Goal: Information Seeking & Learning: Compare options

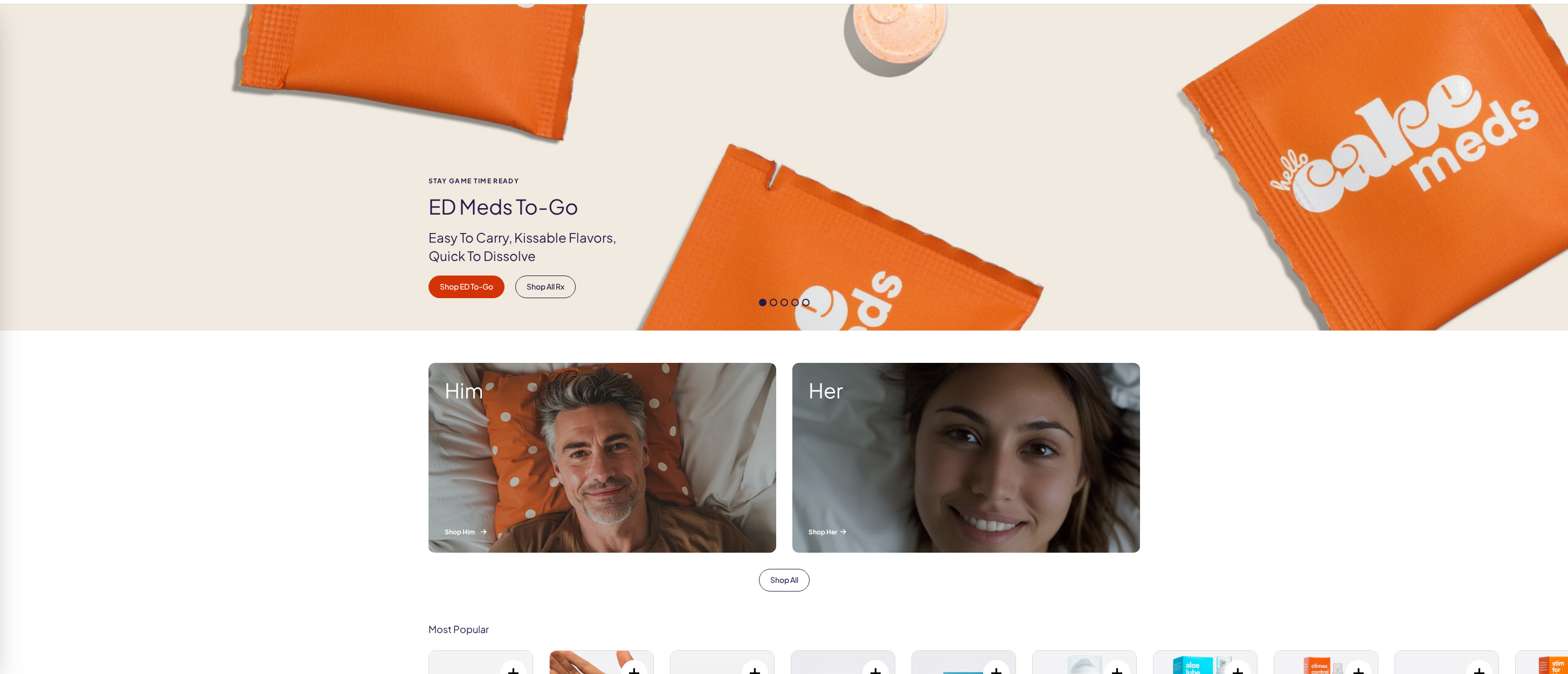
scroll to position [108, 0]
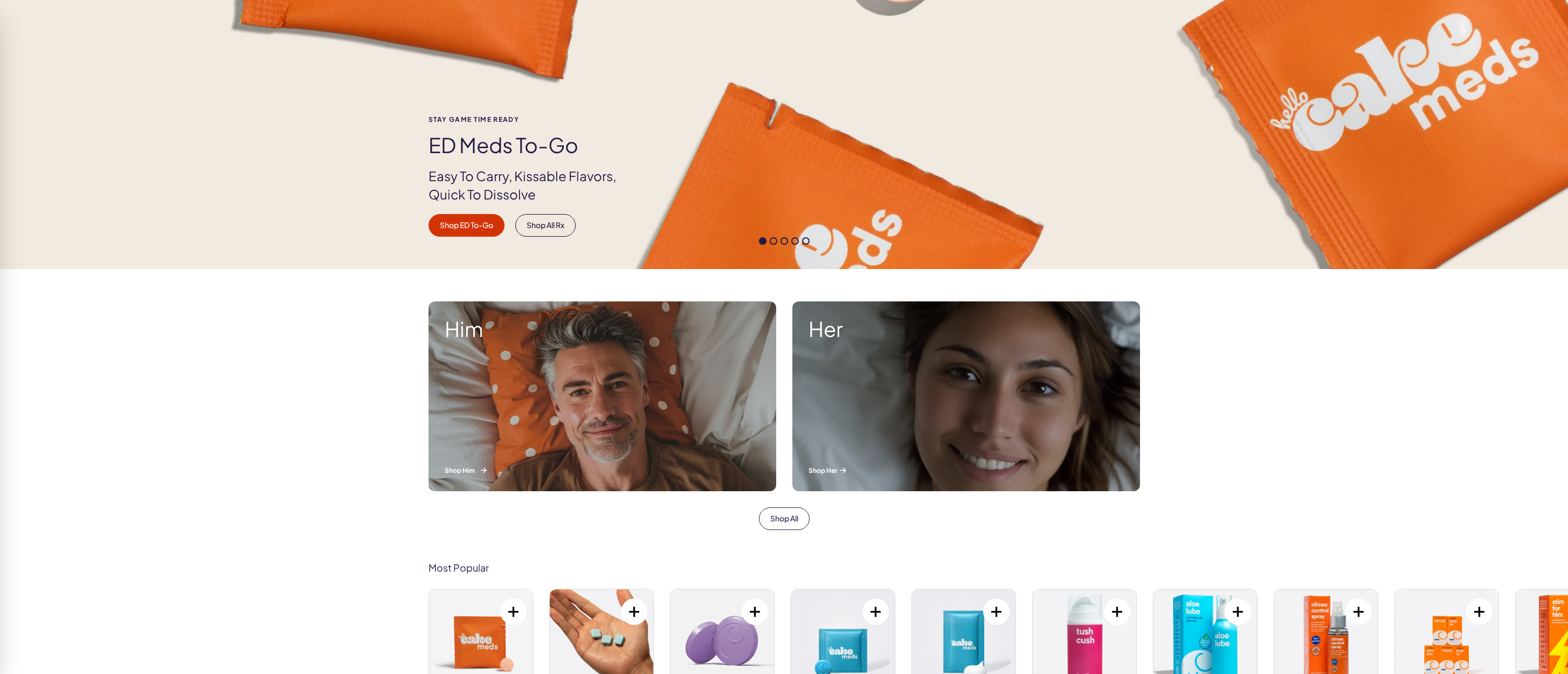
click at [503, 388] on div "Him Shop Him" at bounding box center [602, 396] width 348 height 190
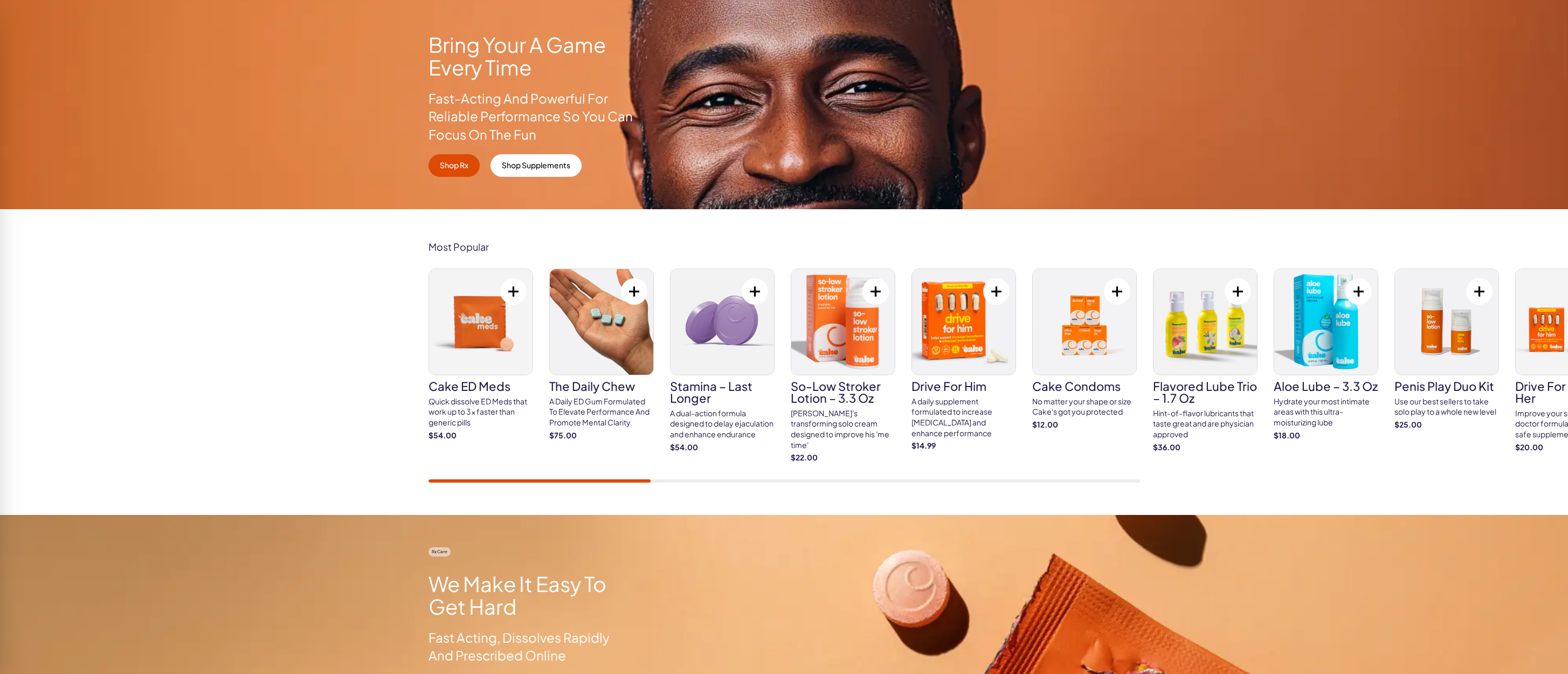
scroll to position [216, 0]
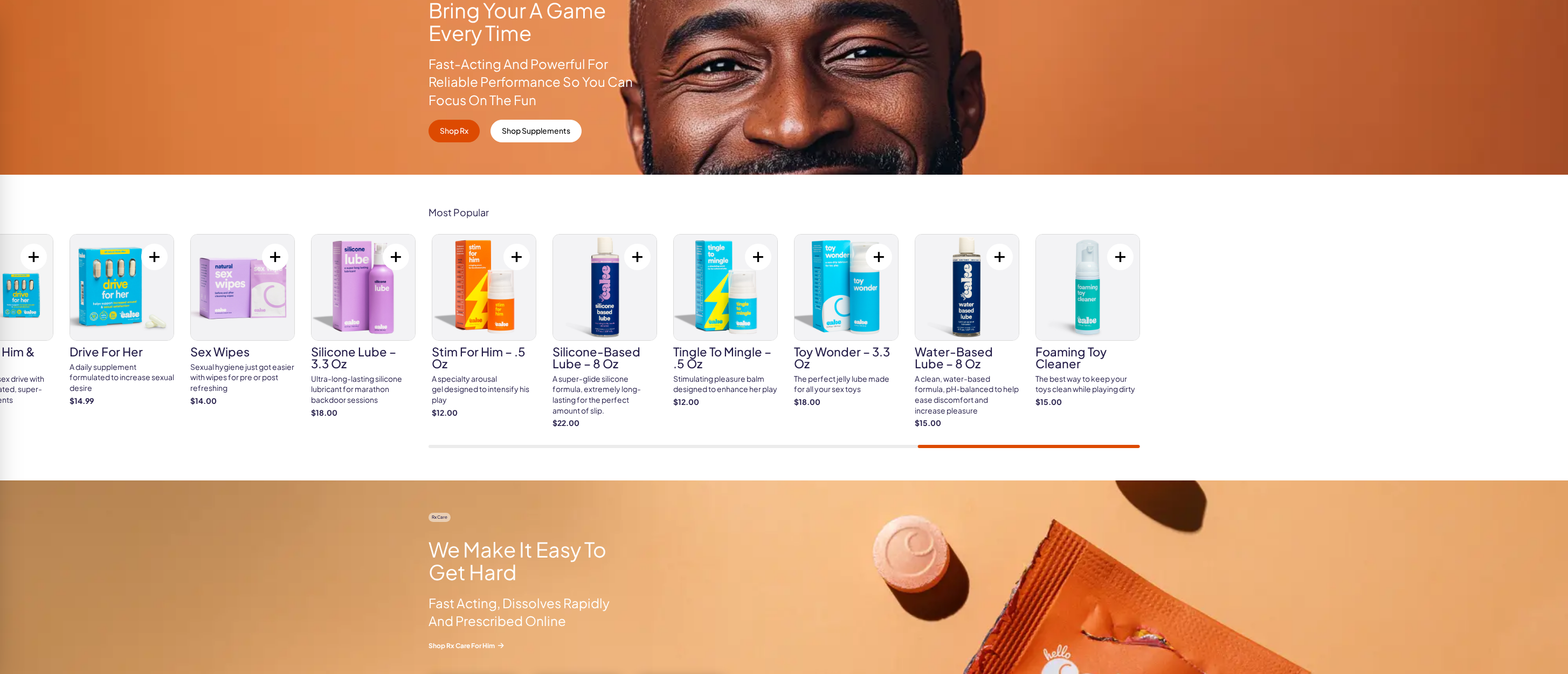
click at [1194, 431] on div "Most Popular Cake ED Meds Quick dissolve ED Meds that work up to 3x faster than…" at bounding box center [784, 328] width 1568 height 306
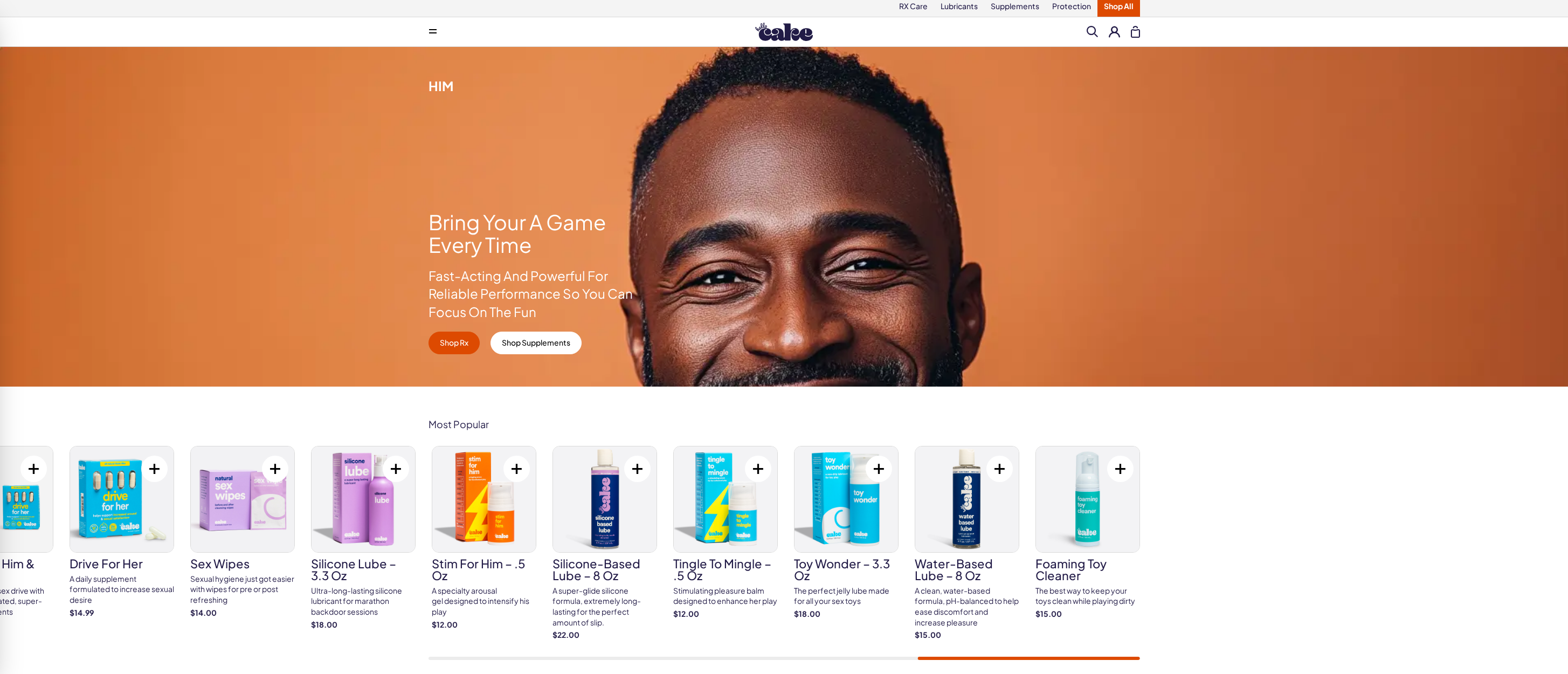
scroll to position [0, 0]
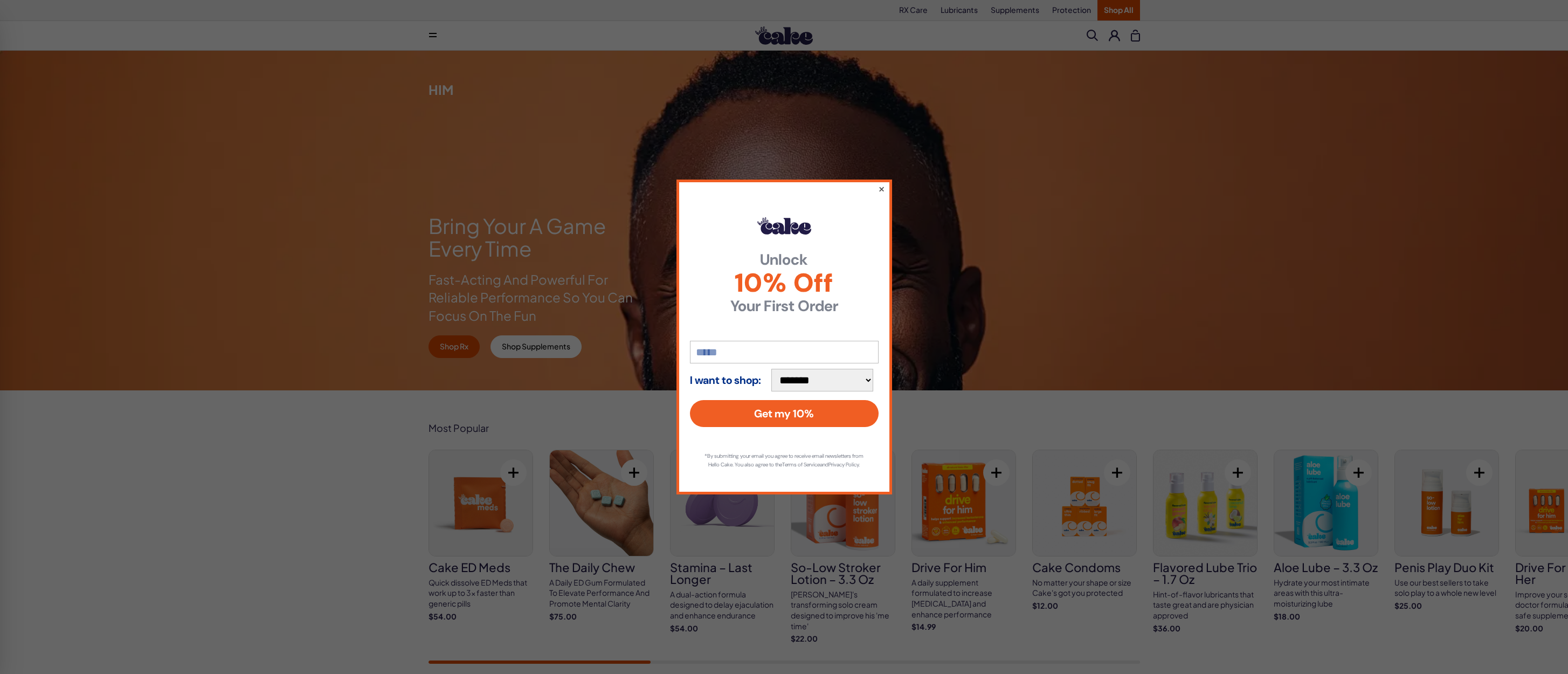
click at [880, 183] on button "×" at bounding box center [881, 188] width 7 height 13
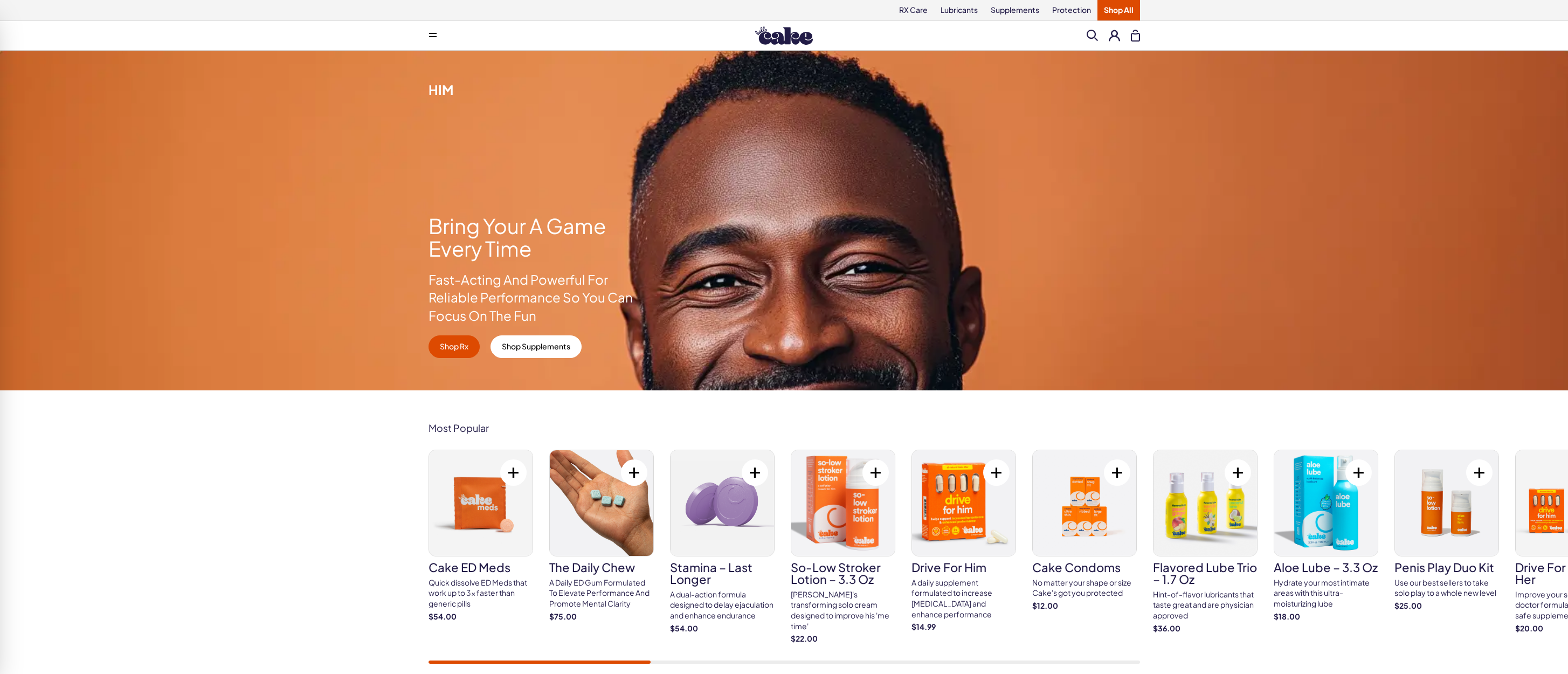
click at [436, 34] on span at bounding box center [433, 35] width 7 height 5
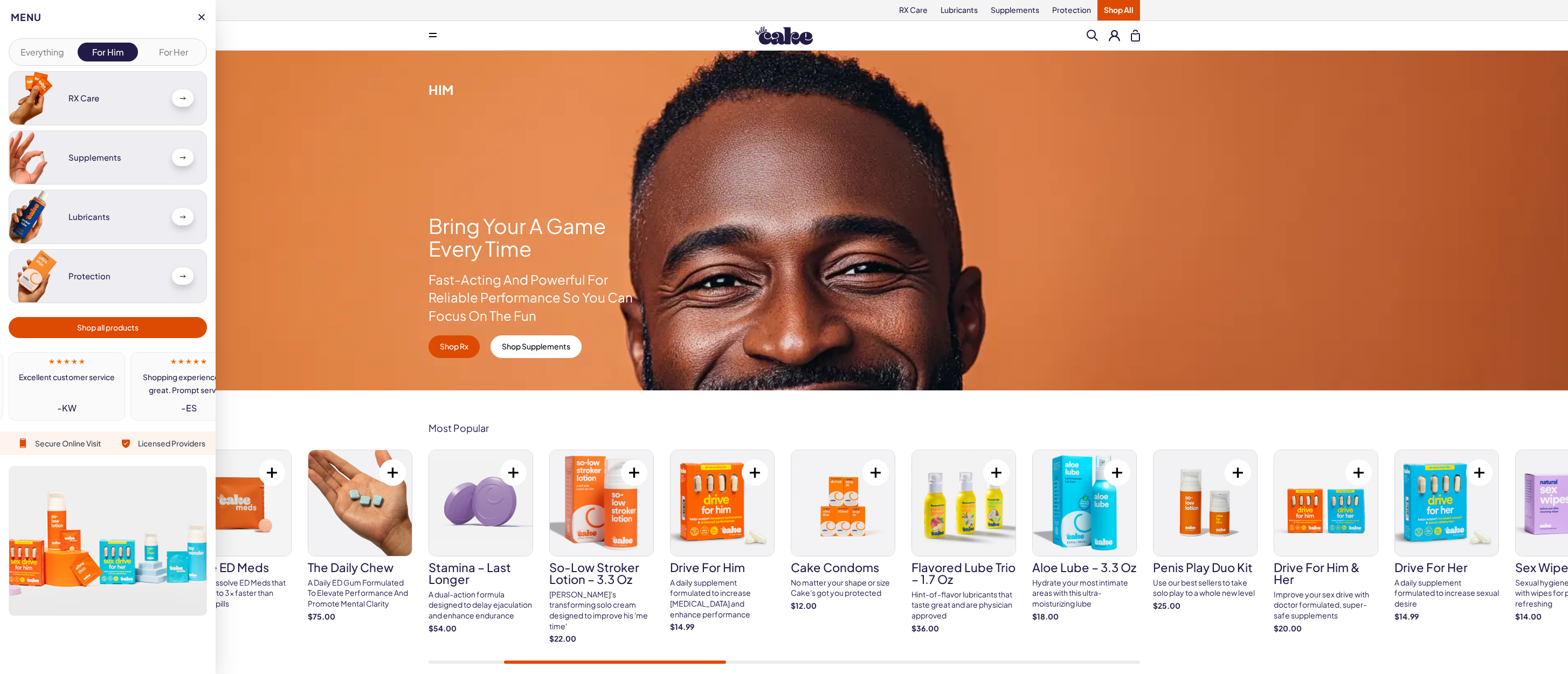
click at [128, 330] on span "Shop all products" at bounding box center [108, 328] width 61 height 12
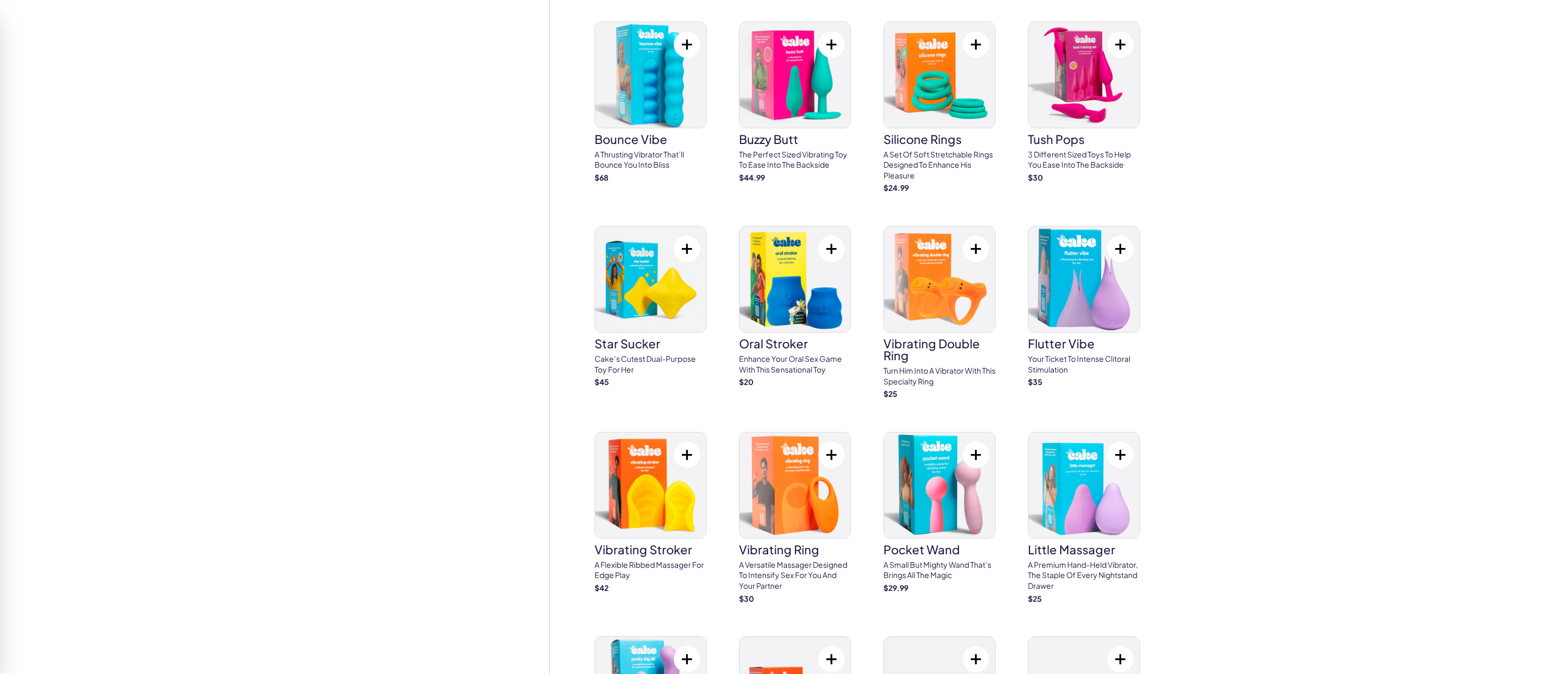
scroll to position [2696, 0]
